Goal: Navigation & Orientation: Go to known website

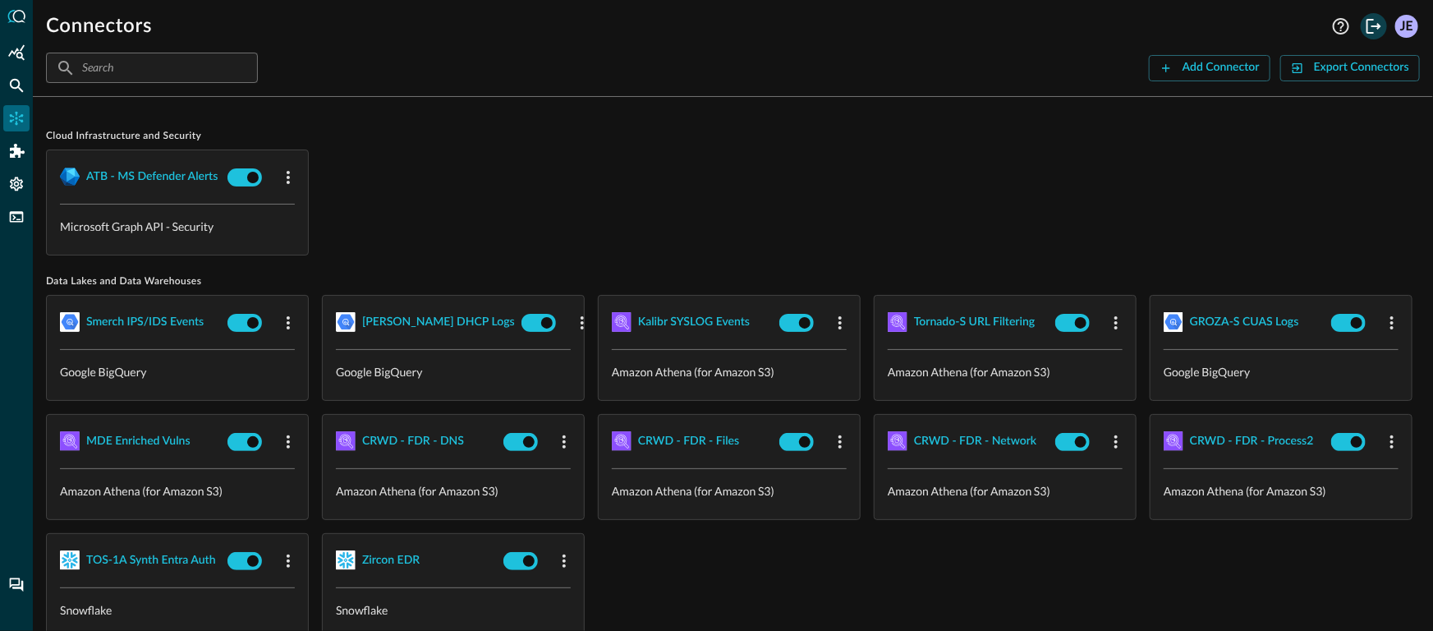
click at [1380, 28] on icon "Logout" at bounding box center [1374, 26] width 20 height 20
